Goal: Information Seeking & Learning: Learn about a topic

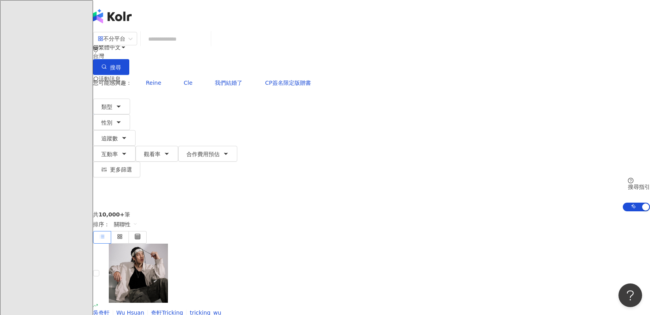
click at [208, 47] on input "search" at bounding box center [176, 39] width 64 height 15
type input "**"
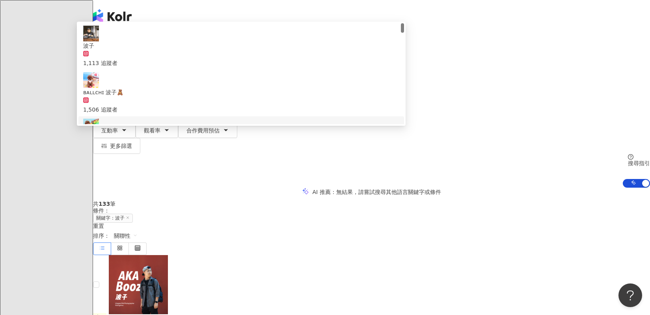
click at [99, 134] on img at bounding box center [91, 127] width 16 height 16
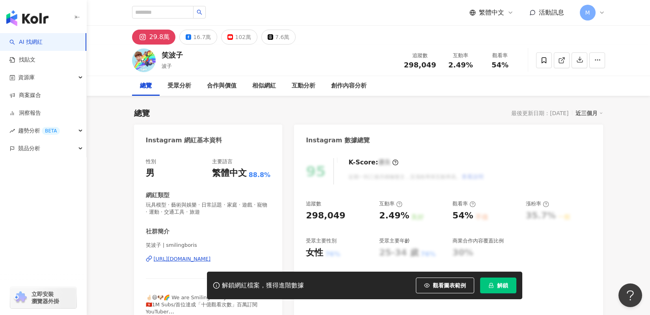
click at [504, 282] on span "解鎖" at bounding box center [502, 285] width 11 height 6
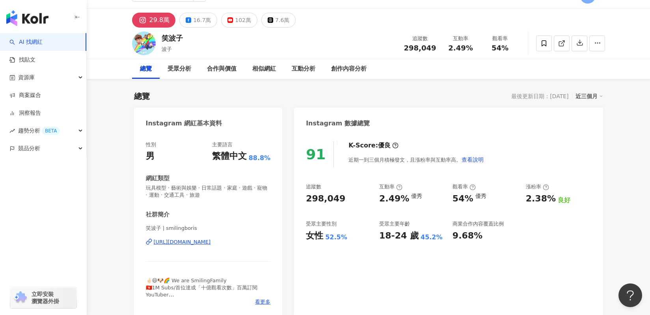
scroll to position [18, 0]
drag, startPoint x: 304, startPoint y: 195, endPoint x: 344, endPoint y: 197, distance: 40.2
click at [344, 197] on div "91 K-Score : 優良 近期一到三個月積極發文，且漲粉率與互動率高。 查看說明 追蹤數 298,049 互動率 2.49% 優秀 觀看率 54% 優秀…" at bounding box center [448, 224] width 309 height 184
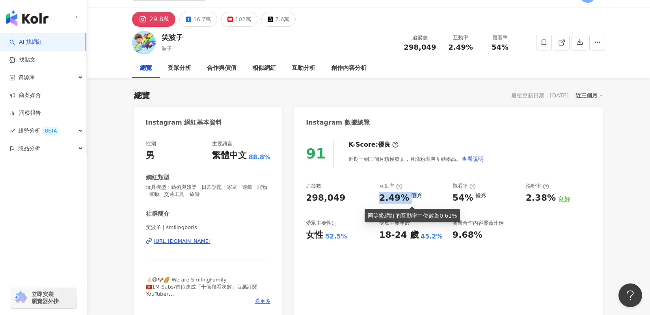
drag, startPoint x: 379, startPoint y: 195, endPoint x: 411, endPoint y: 200, distance: 32.2
click at [411, 200] on div "2.49% 優秀" at bounding box center [411, 198] width 65 height 12
click at [445, 194] on div "追蹤數 298,049 互動率 2.49% 優秀 觀看率 54% 優秀 漲粉率 2.38% 良好 受眾主要性別 女性 52.5% 受眾主要年齡 18-24 歲…" at bounding box center [448, 211] width 285 height 58
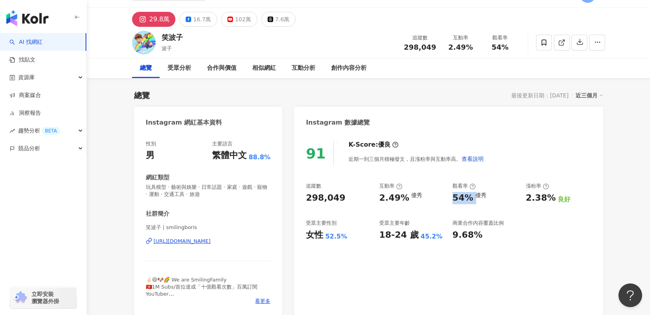
drag, startPoint x: 449, startPoint y: 197, endPoint x: 472, endPoint y: 197, distance: 23.3
click at [472, 197] on div "追蹤數 298,049 互動率 2.49% 優秀 觀看率 54% 優秀 漲粉率 2.38% 良好 受眾主要性別 女性 52.5% 受眾主要年齡 18-24 歲…" at bounding box center [448, 211] width 285 height 58
copy div "54%"
click at [186, 18] on icon at bounding box center [189, 20] width 6 height 6
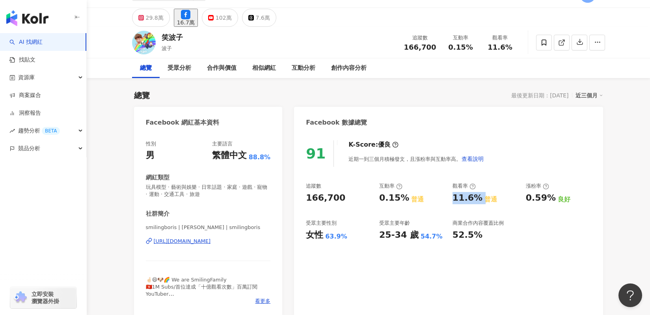
drag, startPoint x: 355, startPoint y: 200, endPoint x: 306, endPoint y: 201, distance: 49.3
click at [306, 201] on div "166,700" at bounding box center [338, 198] width 65 height 12
drag, startPoint x: 450, startPoint y: 199, endPoint x: 477, endPoint y: 199, distance: 26.4
click at [477, 199] on div "追蹤數 166,700 互動率 0.15% 普通 觀看率 11.6% 普通 漲粉率 0.59% 良好 受眾主要性別 女性 63.9% 受眾主要年齡 25-34…" at bounding box center [448, 211] width 285 height 58
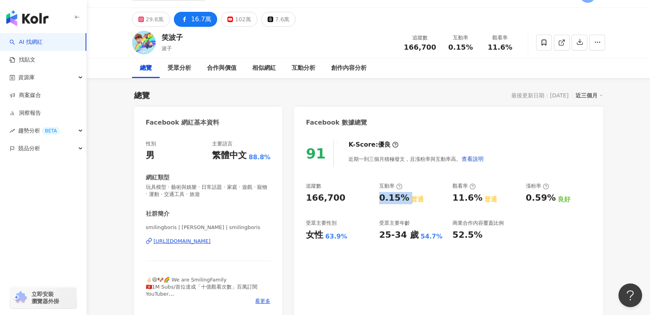
scroll to position [18, 0]
click at [406, 202] on div "追蹤數 166,700 互動率 0.15% 普通 觀看率 11.6% 普通 漲粉率 0.59% 良好 受眾主要性別 女性 63.9% 受眾主要年齡 25-34…" at bounding box center [448, 211] width 285 height 58
drag, startPoint x: 450, startPoint y: 197, endPoint x: 475, endPoint y: 201, distance: 25.9
click at [475, 201] on div "追蹤數 166,700 互動率 0.15% 普通 觀看率 11.6% 普通 漲粉率 0.59% 良好 受眾主要性別 女性 63.9% 受眾主要年齡 25-34…" at bounding box center [448, 211] width 285 height 58
copy div "11.6%"
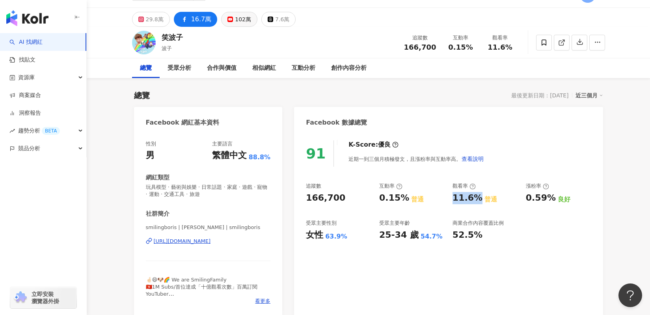
click at [240, 17] on div "102萬" at bounding box center [243, 19] width 16 height 11
click at [239, 22] on div "102萬" at bounding box center [243, 19] width 16 height 11
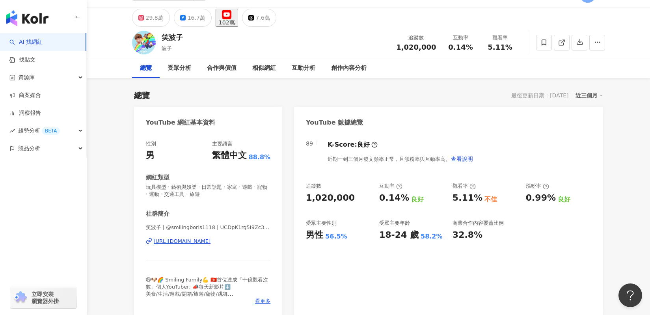
click at [355, 205] on div "追蹤數 1,020,000 互動率 0.14% 良好 觀看率 5.11% 不佳 漲粉率 0.99% 良好 受眾主要性別 男性 56.5% 受眾主要年齡 18-…" at bounding box center [448, 211] width 285 height 58
copy div "1,020,000"
drag, startPoint x: 382, startPoint y: 196, endPoint x: 404, endPoint y: 196, distance: 22.5
click at [404, 196] on div "0.14% 良好" at bounding box center [411, 198] width 65 height 12
drag, startPoint x: 401, startPoint y: 201, endPoint x: 397, endPoint y: 201, distance: 4.0
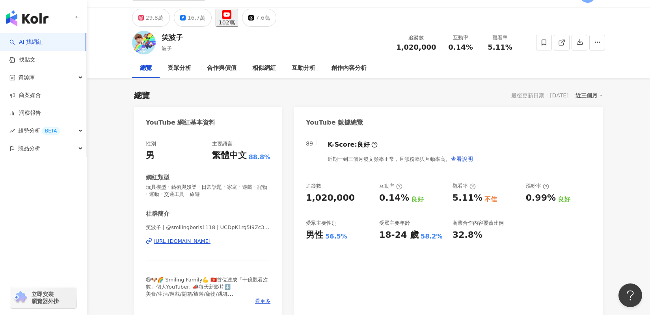
click at [401, 201] on div "0.14%" at bounding box center [394, 198] width 30 height 12
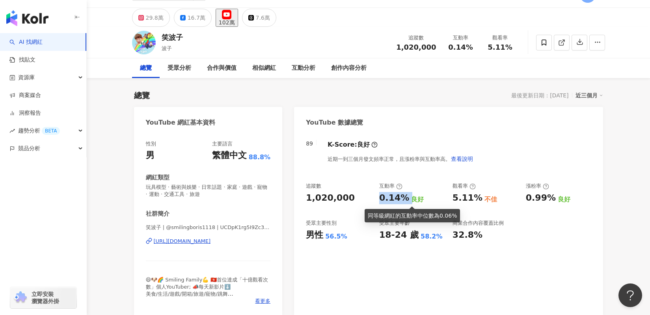
drag, startPoint x: 380, startPoint y: 198, endPoint x: 406, endPoint y: 198, distance: 26.4
click at [406, 198] on div "0.14% 良好" at bounding box center [411, 198] width 65 height 12
copy div "0.14%"
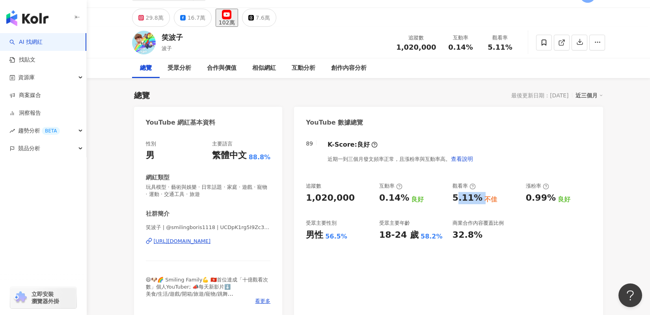
drag, startPoint x: 455, startPoint y: 195, endPoint x: 481, endPoint y: 200, distance: 26.4
click at [481, 200] on div "5.11% 不佳" at bounding box center [484, 198] width 65 height 12
click at [473, 203] on div "5.11%" at bounding box center [467, 198] width 30 height 12
drag, startPoint x: 454, startPoint y: 199, endPoint x: 476, endPoint y: 199, distance: 22.9
click at [476, 199] on div "5.11%" at bounding box center [467, 198] width 30 height 12
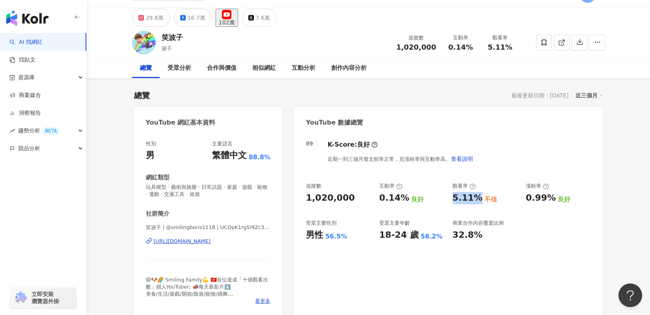
copy div "5.11%"
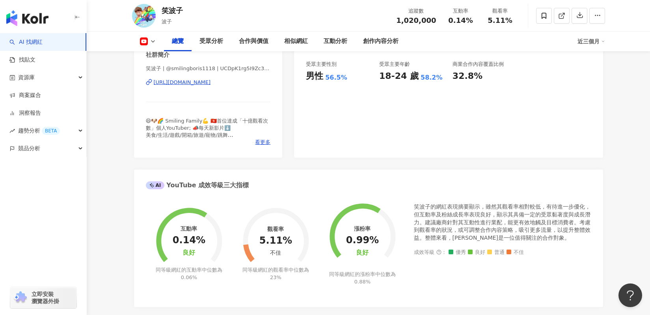
scroll to position [176, 0]
click at [151, 41] on icon at bounding box center [153, 41] width 6 height 6
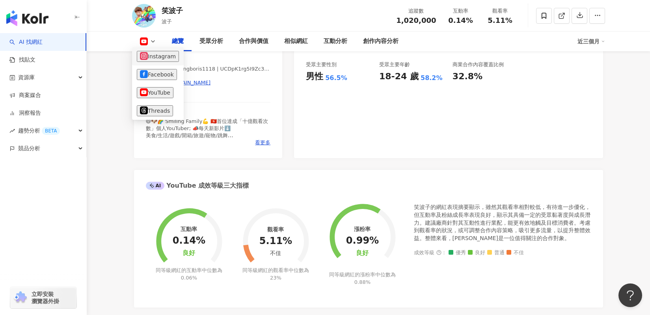
click at [158, 61] on button "Instagram" at bounding box center [158, 56] width 42 height 11
click at [159, 58] on div "社群簡介" at bounding box center [158, 55] width 24 height 8
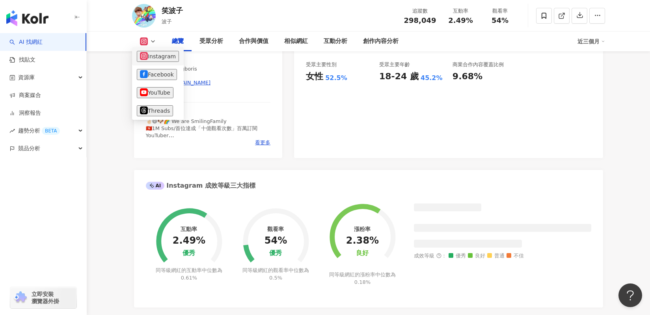
click at [162, 75] on div "[PERSON_NAME] | smilingboris [URL][DOMAIN_NAME]" at bounding box center [208, 88] width 125 height 46
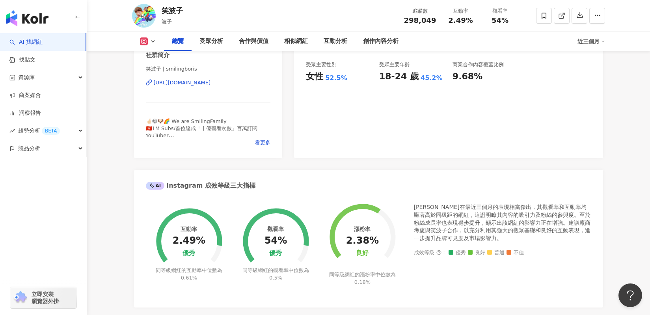
click at [156, 44] on button at bounding box center [148, 41] width 32 height 8
click at [154, 42] on icon at bounding box center [153, 41] width 6 height 6
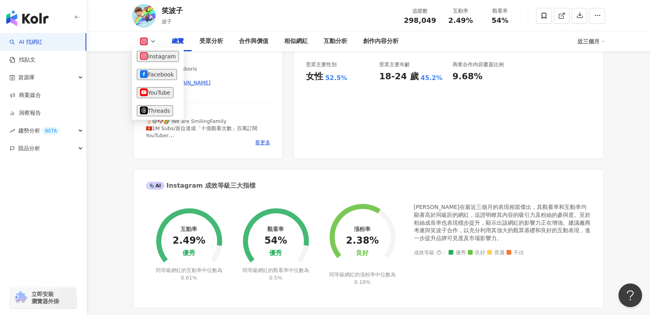
click at [138, 72] on div "性別 男 主要語言 繁體中文 88.8% 網紅類型 玩具模型 · 藝術與娛樂 · 日常話題 · 家庭 · 遊戲 · 寵物 · 運動 · 交通工具 · 旅遊 社…" at bounding box center [208, 66] width 149 height 184
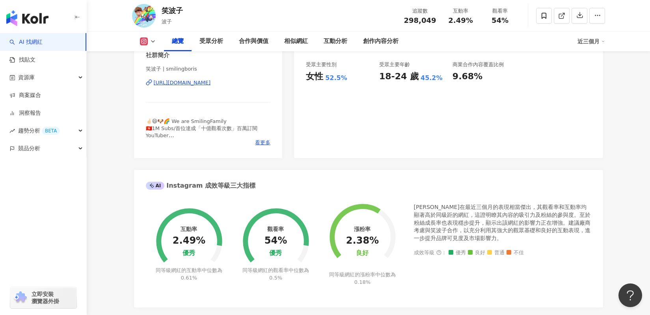
click at [153, 43] on icon at bounding box center [153, 41] width 6 height 6
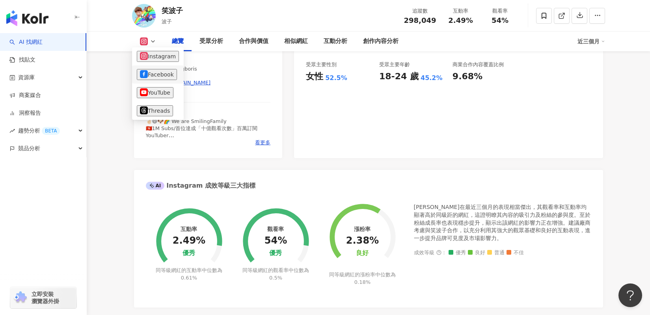
click at [159, 79] on button "Facebook" at bounding box center [157, 74] width 40 height 11
click at [139, 74] on div "性別 男 主要語言 繁體中文 88.8% 網紅類型 玩具模型 · 藝術與娛樂 · 日常話題 · 家庭 · 遊戲 · 寵物 · 運動 · 交通工具 · 旅遊 社…" at bounding box center [208, 66] width 149 height 184
